Goal: Task Accomplishment & Management: Complete application form

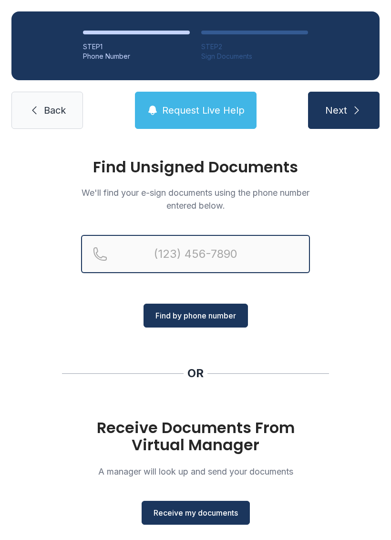
click at [239, 258] on input "Reservation phone number" at bounding box center [195, 254] width 229 height 38
type input "("
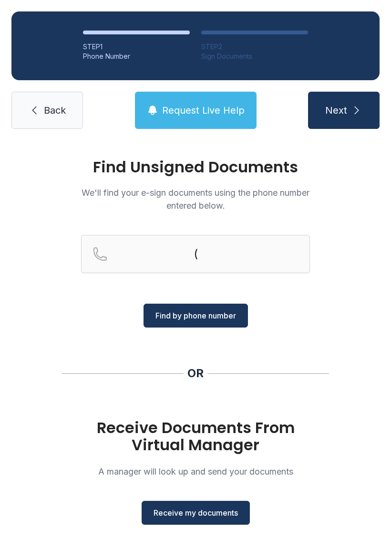
click at [216, 507] on span "Receive my documents" at bounding box center [196, 512] width 84 height 11
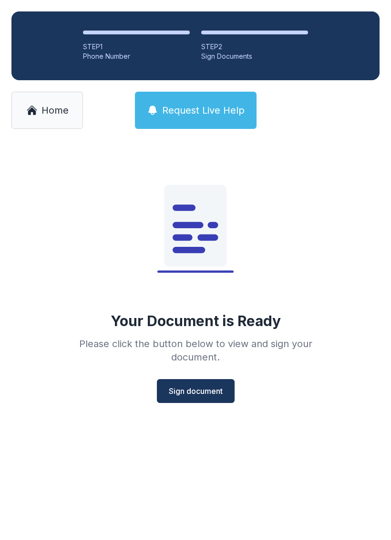
click at [210, 390] on span "Sign document" at bounding box center [196, 390] width 54 height 11
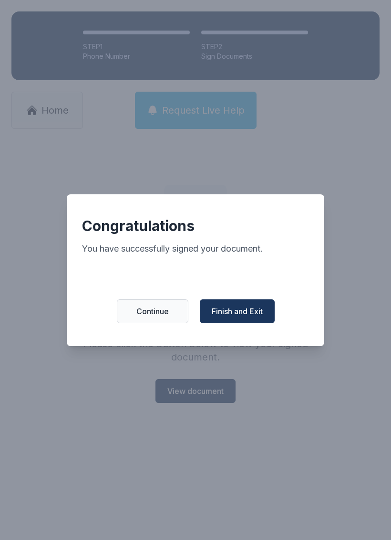
click at [251, 317] on span "Finish and Exit" at bounding box center [237, 310] width 51 height 11
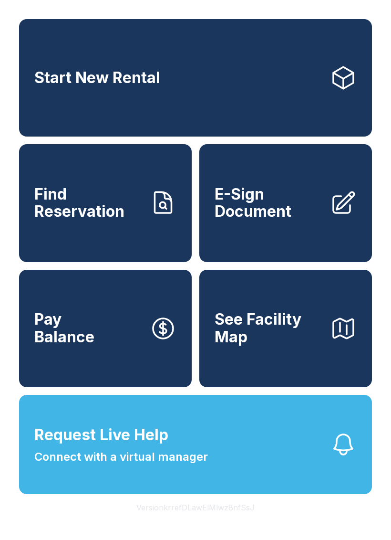
click at [269, 236] on link "E-Sign Document" at bounding box center [285, 202] width 173 height 117
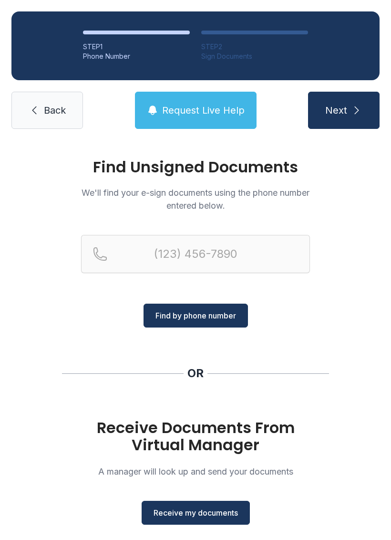
click at [202, 515] on span "Receive my documents" at bounding box center [196, 512] width 84 height 11
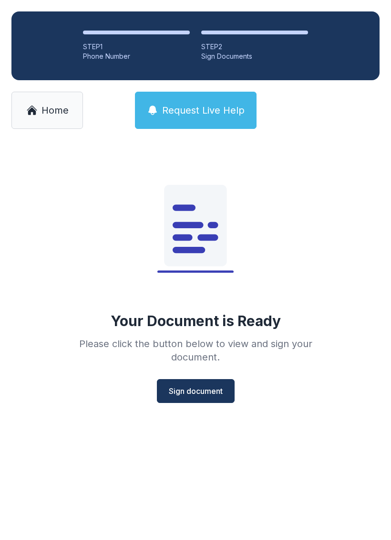
click at [208, 395] on span "Sign document" at bounding box center [196, 390] width 54 height 11
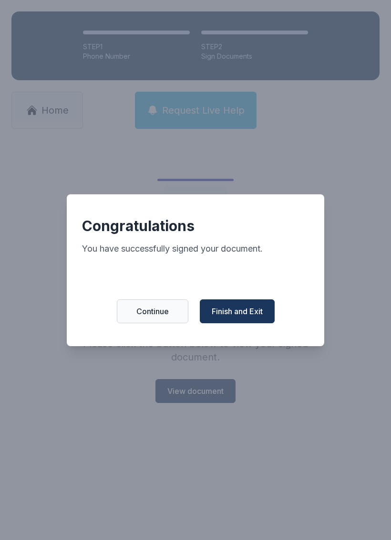
click at [245, 317] on span "Finish and Exit" at bounding box center [237, 310] width 51 height 11
